Goal: Task Accomplishment & Management: Manage account settings

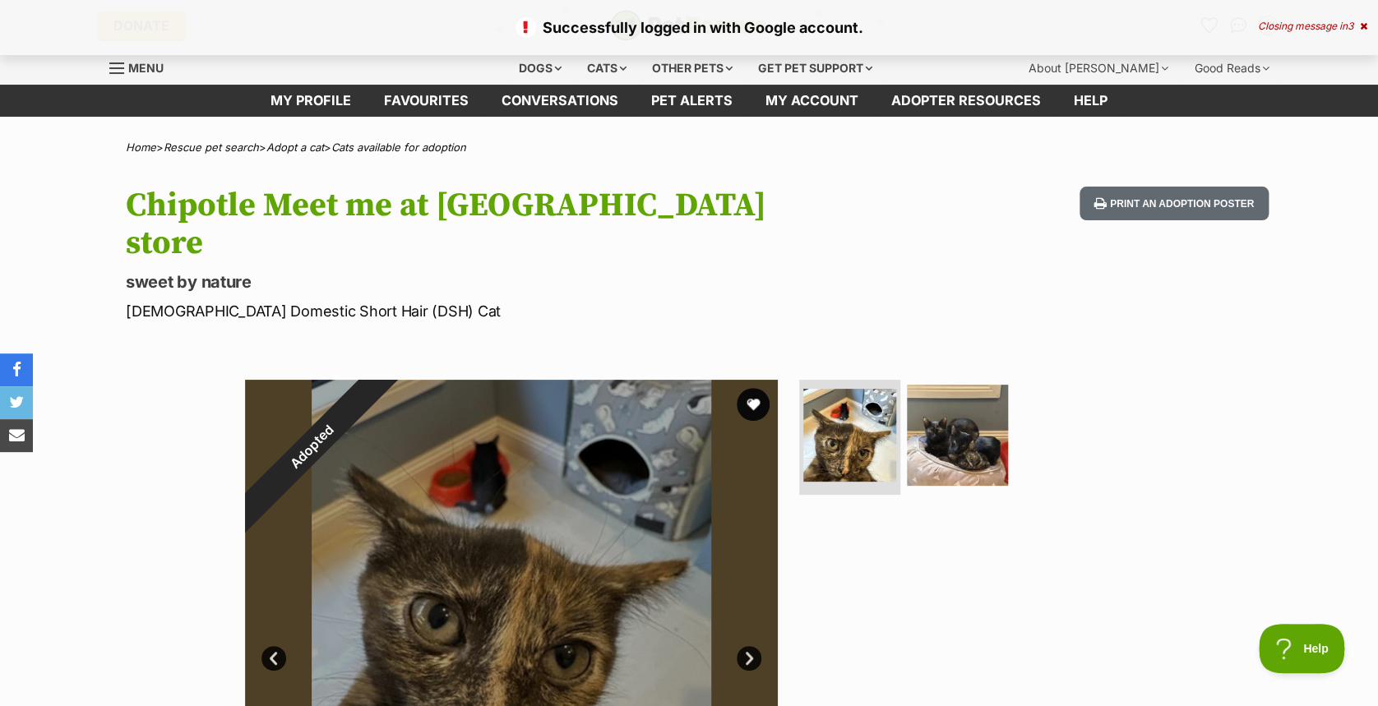
click at [1361, 26] on icon at bounding box center [1363, 26] width 7 height 10
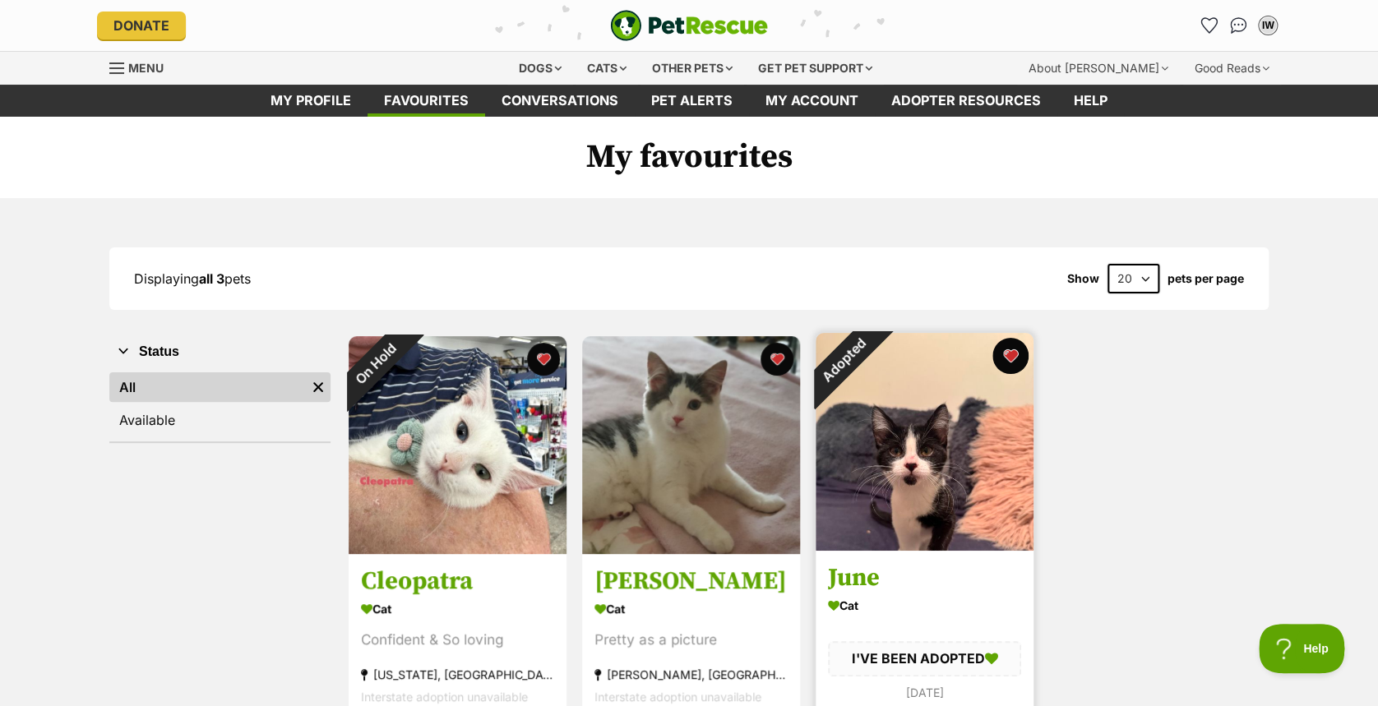
click at [1005, 358] on button "favourite" at bounding box center [1010, 356] width 36 height 36
